Goal: Information Seeking & Learning: Learn about a topic

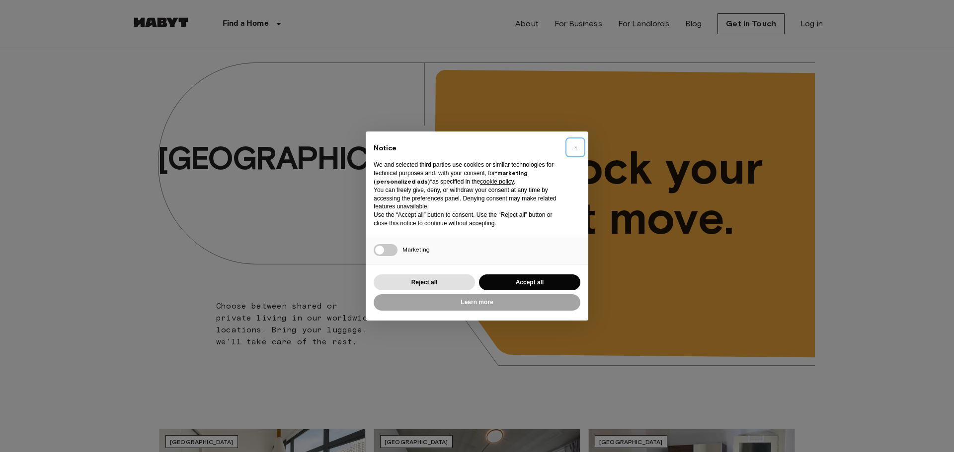
click at [574, 148] on span "×" at bounding box center [575, 148] width 3 height 12
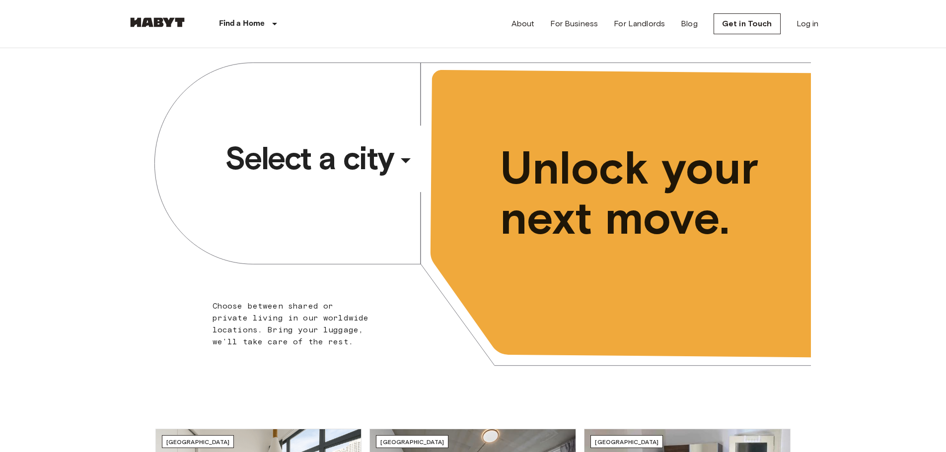
click at [416, 161] on div "​" at bounding box center [419, 168] width 102 height 20
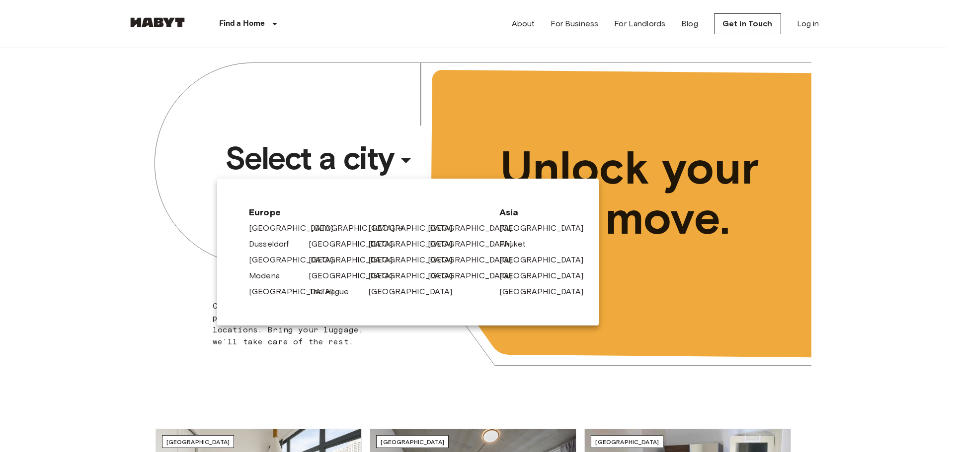
click at [318, 229] on link "[GEOGRAPHIC_DATA]" at bounding box center [357, 229] width 94 height 12
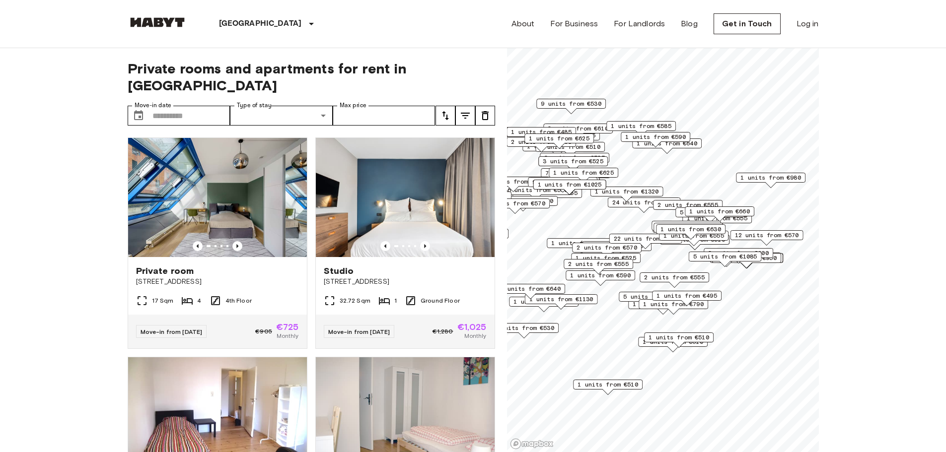
drag, startPoint x: 663, startPoint y: 312, endPoint x: 641, endPoint y: 287, distance: 33.1
click at [635, 286] on div "1 units from €590" at bounding box center [601, 278] width 70 height 15
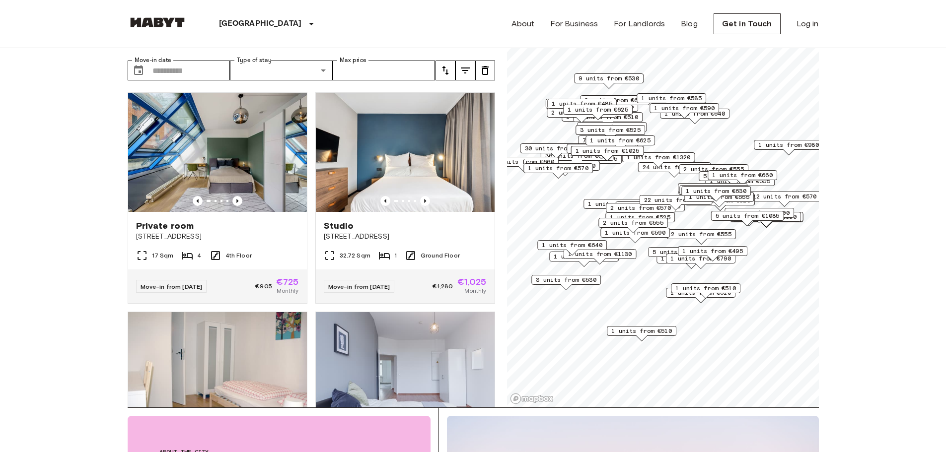
scroll to position [50, 0]
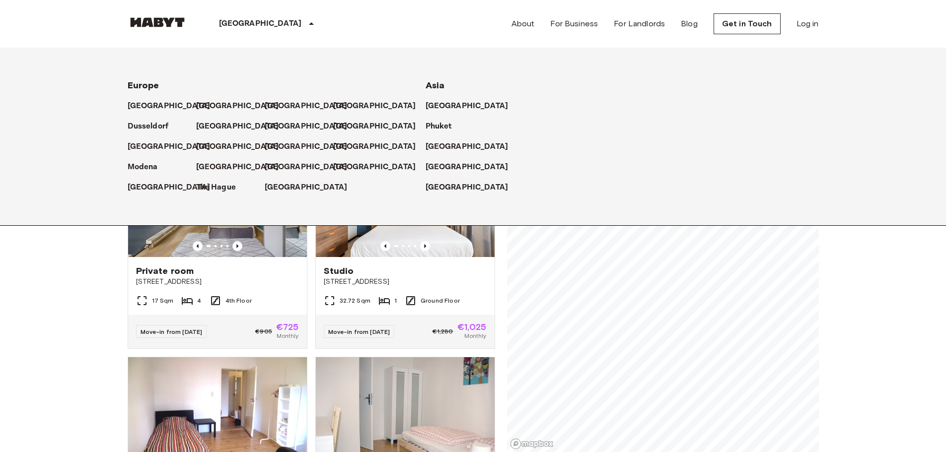
click at [223, 23] on p "[GEOGRAPHIC_DATA]" at bounding box center [260, 24] width 83 height 12
